Goal: Information Seeking & Learning: Find specific fact

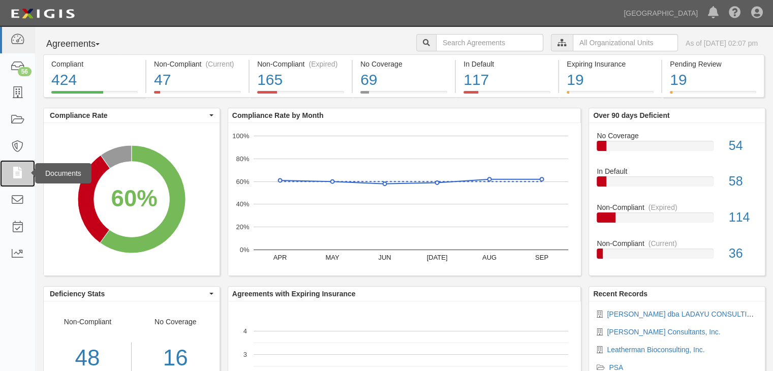
click at [18, 168] on icon at bounding box center [17, 174] width 14 height 12
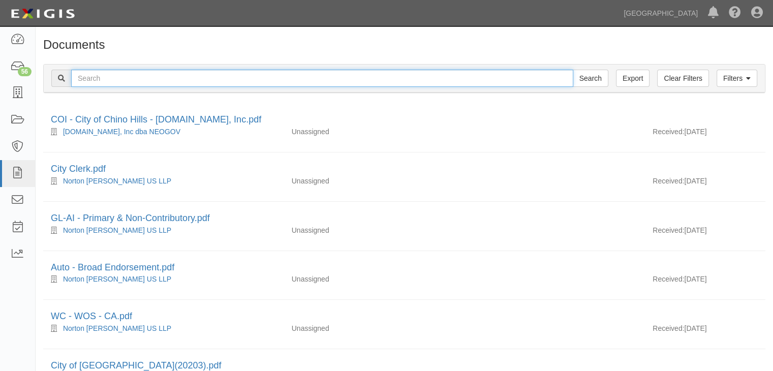
click at [100, 76] on input "text" at bounding box center [322, 78] width 502 height 17
type input "[PERSON_NAME]"
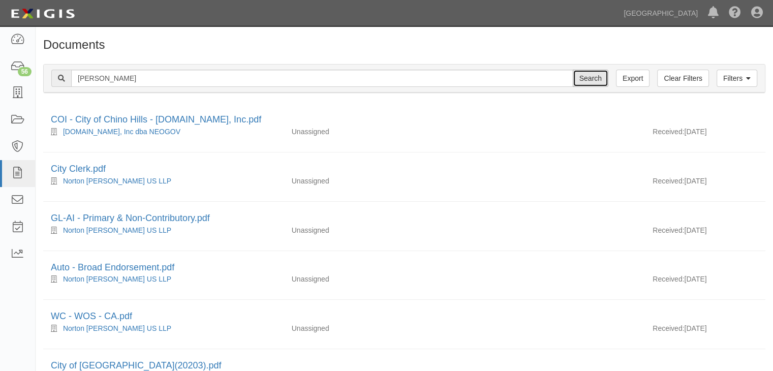
click at [596, 77] on input "Search" at bounding box center [591, 78] width 36 height 17
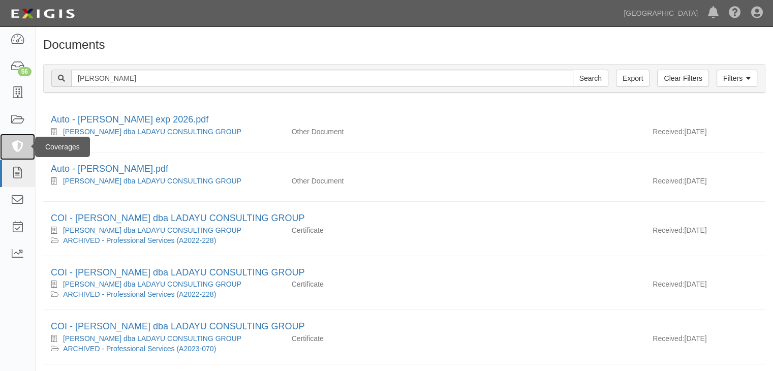
click at [19, 146] on icon at bounding box center [17, 147] width 14 height 12
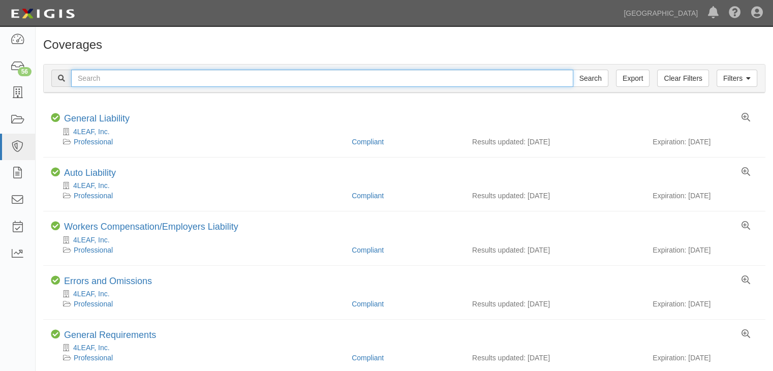
click at [100, 78] on input "text" at bounding box center [322, 78] width 502 height 17
type input "[PERSON_NAME]"
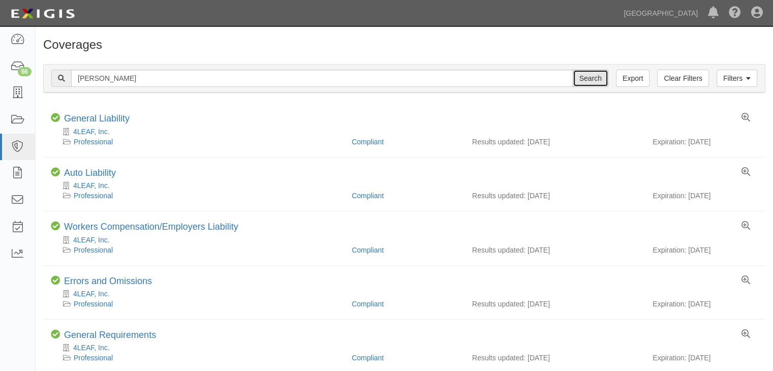
click at [594, 76] on input "Search" at bounding box center [591, 78] width 36 height 17
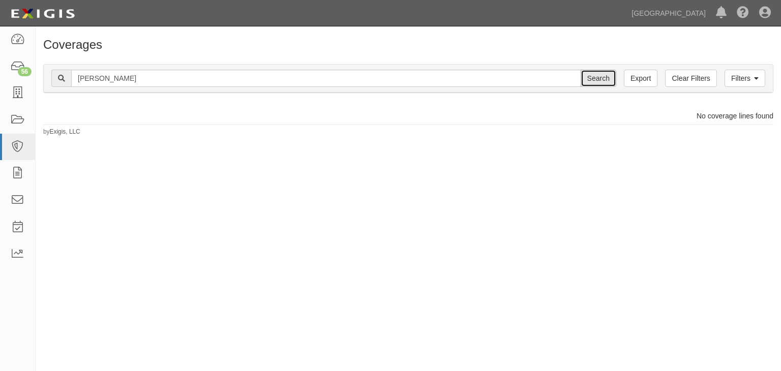
click at [606, 76] on input "Search" at bounding box center [598, 78] width 36 height 17
click at [15, 142] on icon at bounding box center [17, 147] width 14 height 12
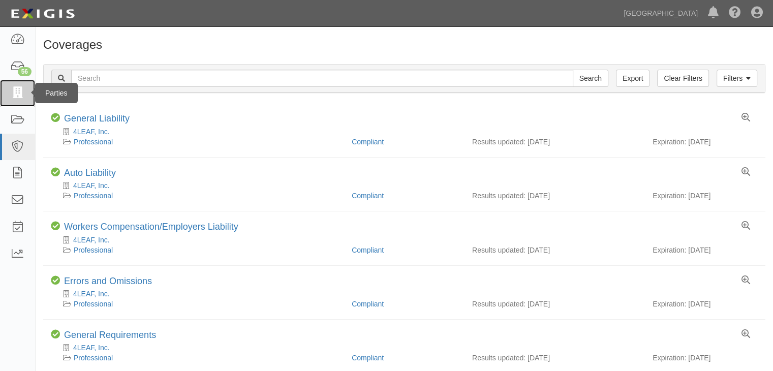
click at [16, 90] on icon at bounding box center [17, 93] width 14 height 12
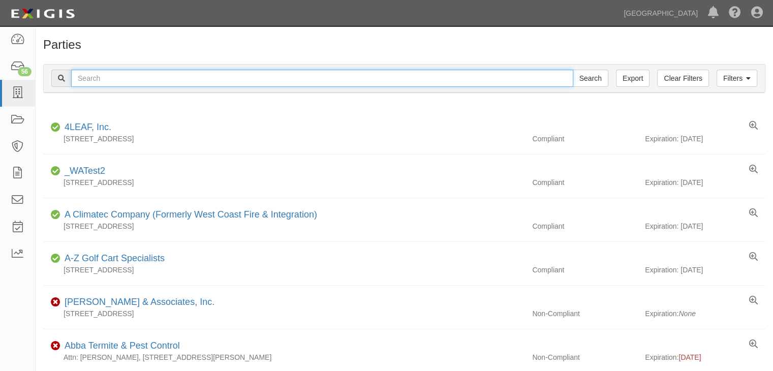
click at [98, 79] on input "text" at bounding box center [322, 78] width 502 height 17
type input "[PERSON_NAME]"
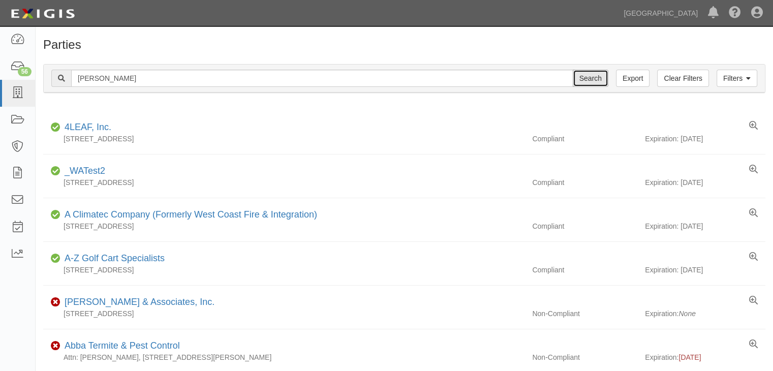
click at [590, 76] on input "Search" at bounding box center [591, 78] width 36 height 17
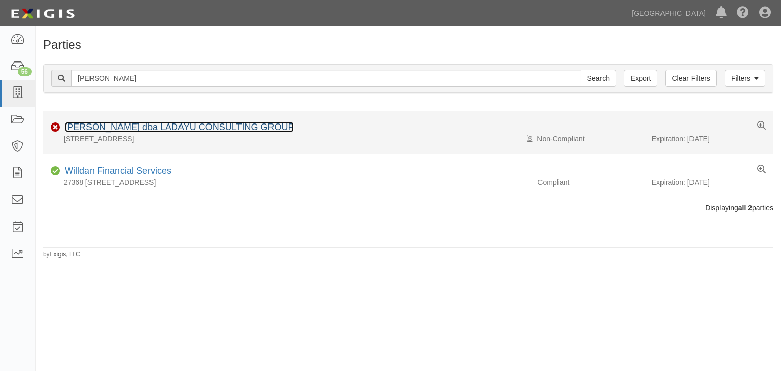
click at [163, 123] on link "[PERSON_NAME] dba LADAYU CONSULTING GROUP" at bounding box center [179, 127] width 229 height 10
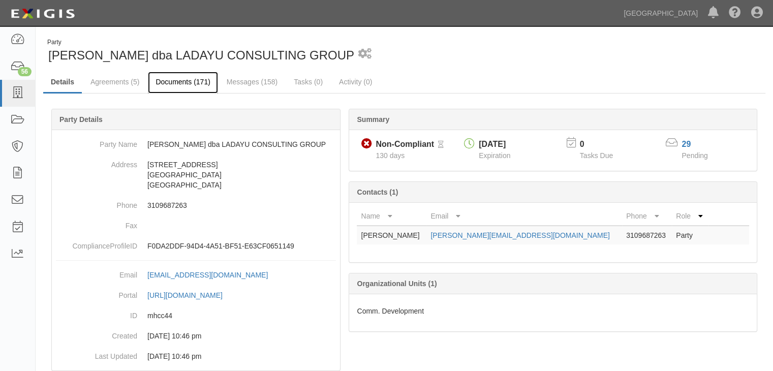
click at [175, 82] on link "Documents (171)" at bounding box center [183, 83] width 70 height 22
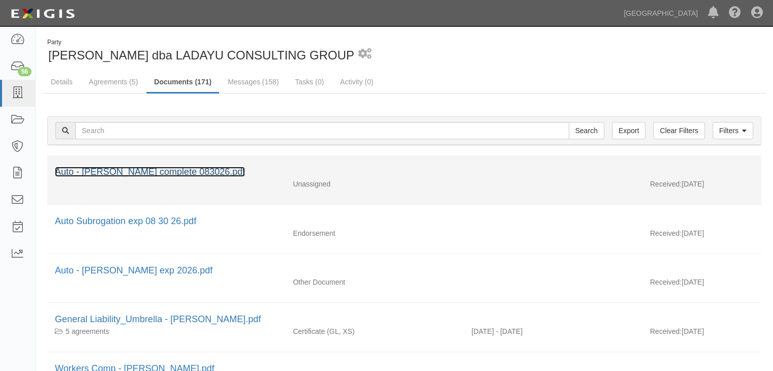
click at [217, 171] on link "Auto - [PERSON_NAME] complete 083026.pdf" at bounding box center [150, 172] width 190 height 10
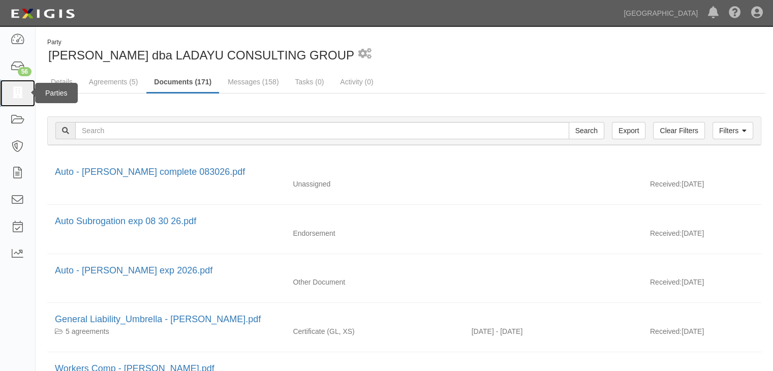
click at [21, 92] on icon at bounding box center [17, 93] width 14 height 12
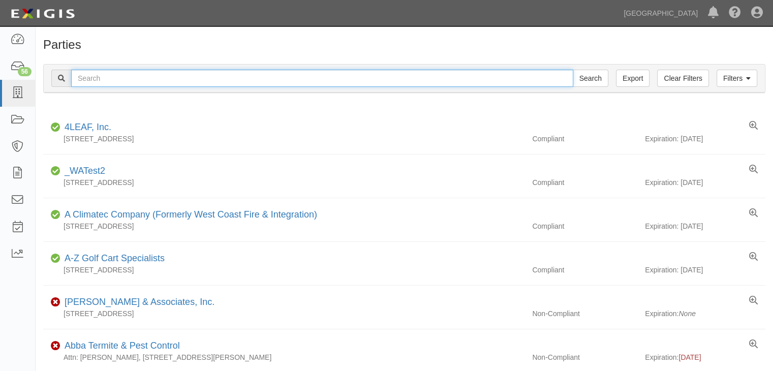
click at [112, 79] on input "text" at bounding box center [322, 78] width 502 height 17
type input "dan garcia"
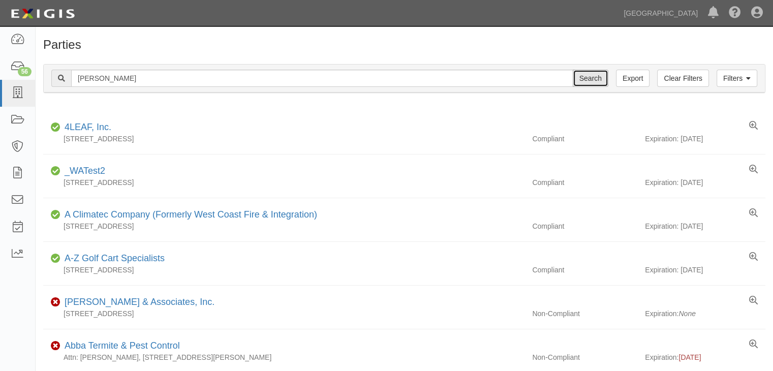
click at [593, 77] on input "Search" at bounding box center [591, 78] width 36 height 17
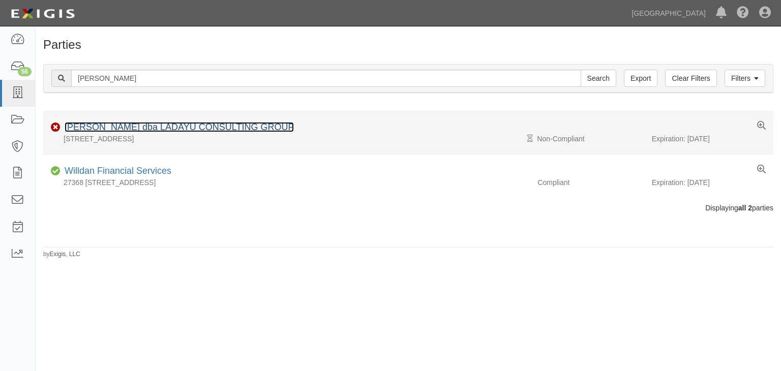
click at [91, 126] on link "Garcia, Daniel R. dba LADAYU CONSULTING GROUP" at bounding box center [179, 127] width 229 height 10
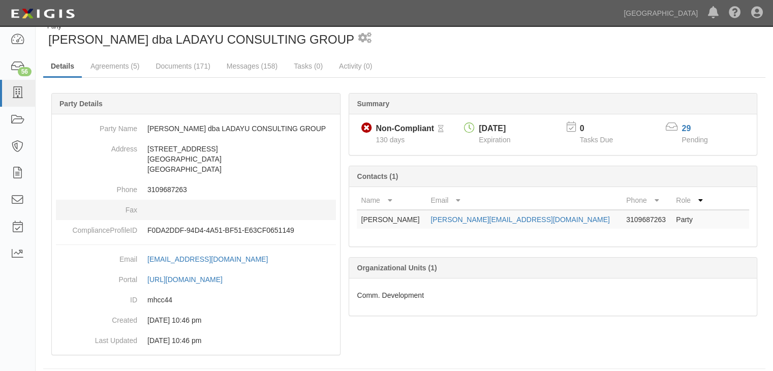
scroll to position [24, 0]
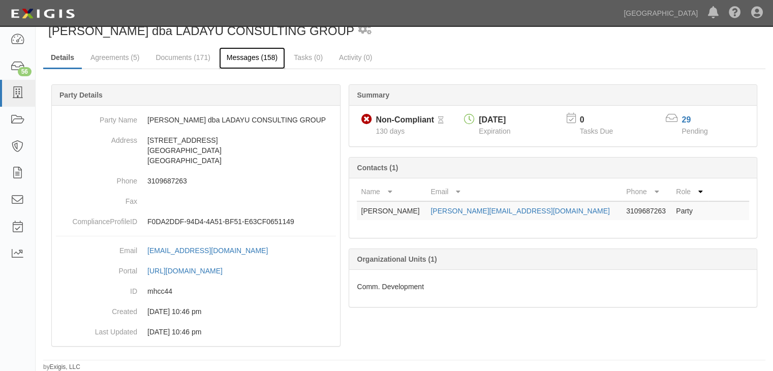
click at [252, 56] on link "Messages (158)" at bounding box center [252, 58] width 66 height 22
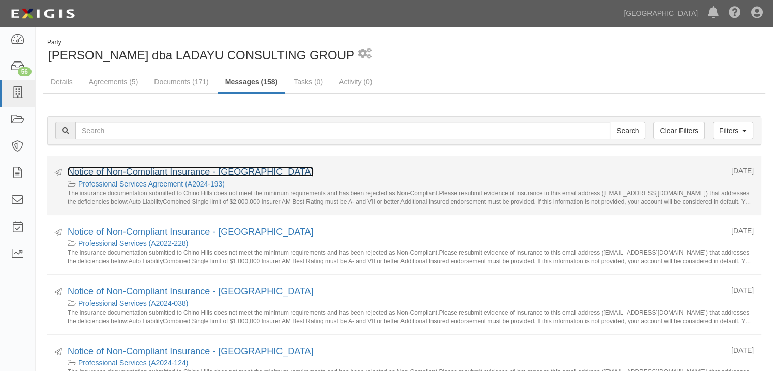
click at [159, 173] on link "Notice of Non-Compliant Insurance - [GEOGRAPHIC_DATA]" at bounding box center [191, 172] width 246 height 10
